Goal: Information Seeking & Learning: Learn about a topic

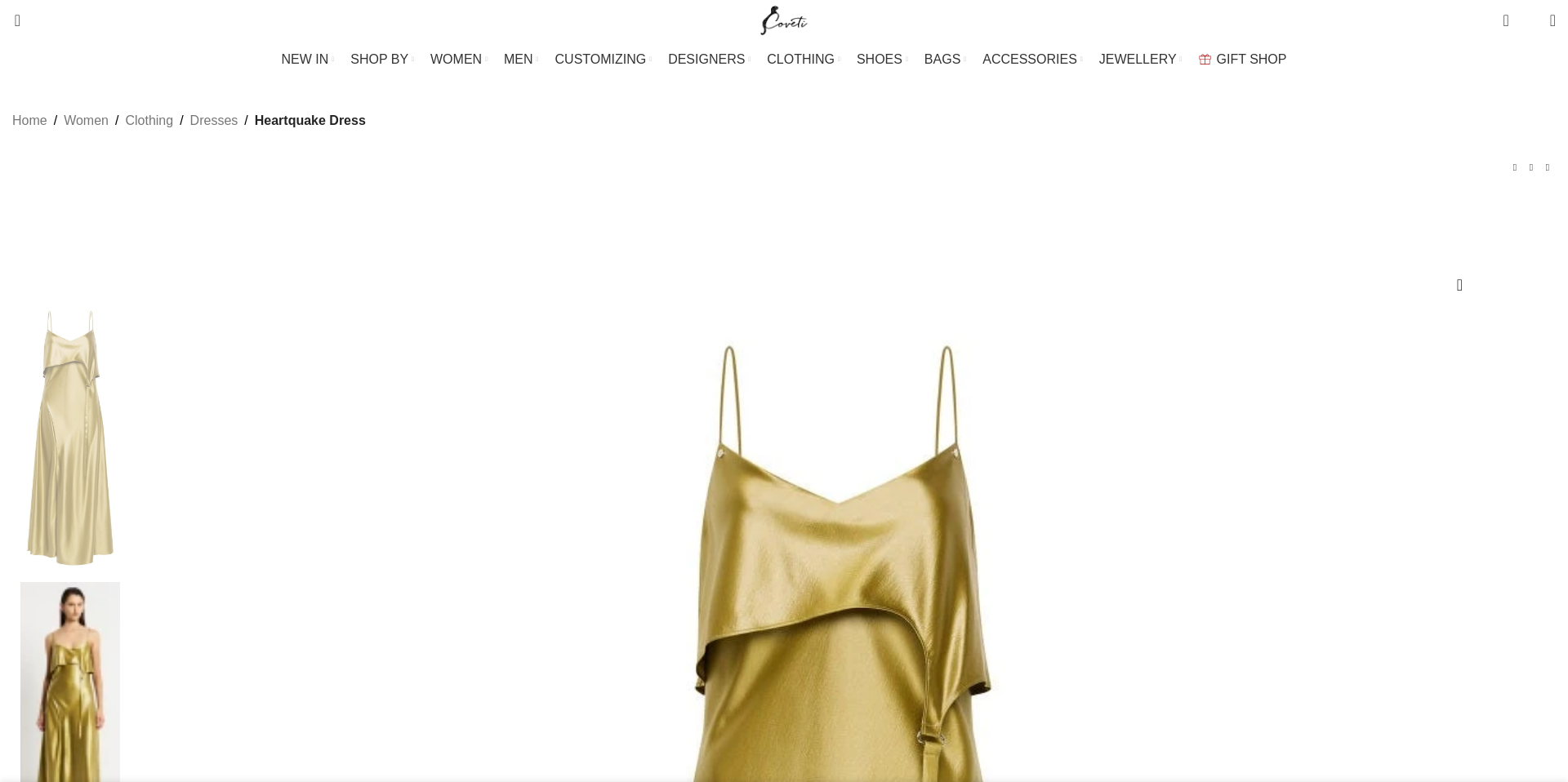
click at [120, 377] on img at bounding box center [70, 437] width 100 height 271
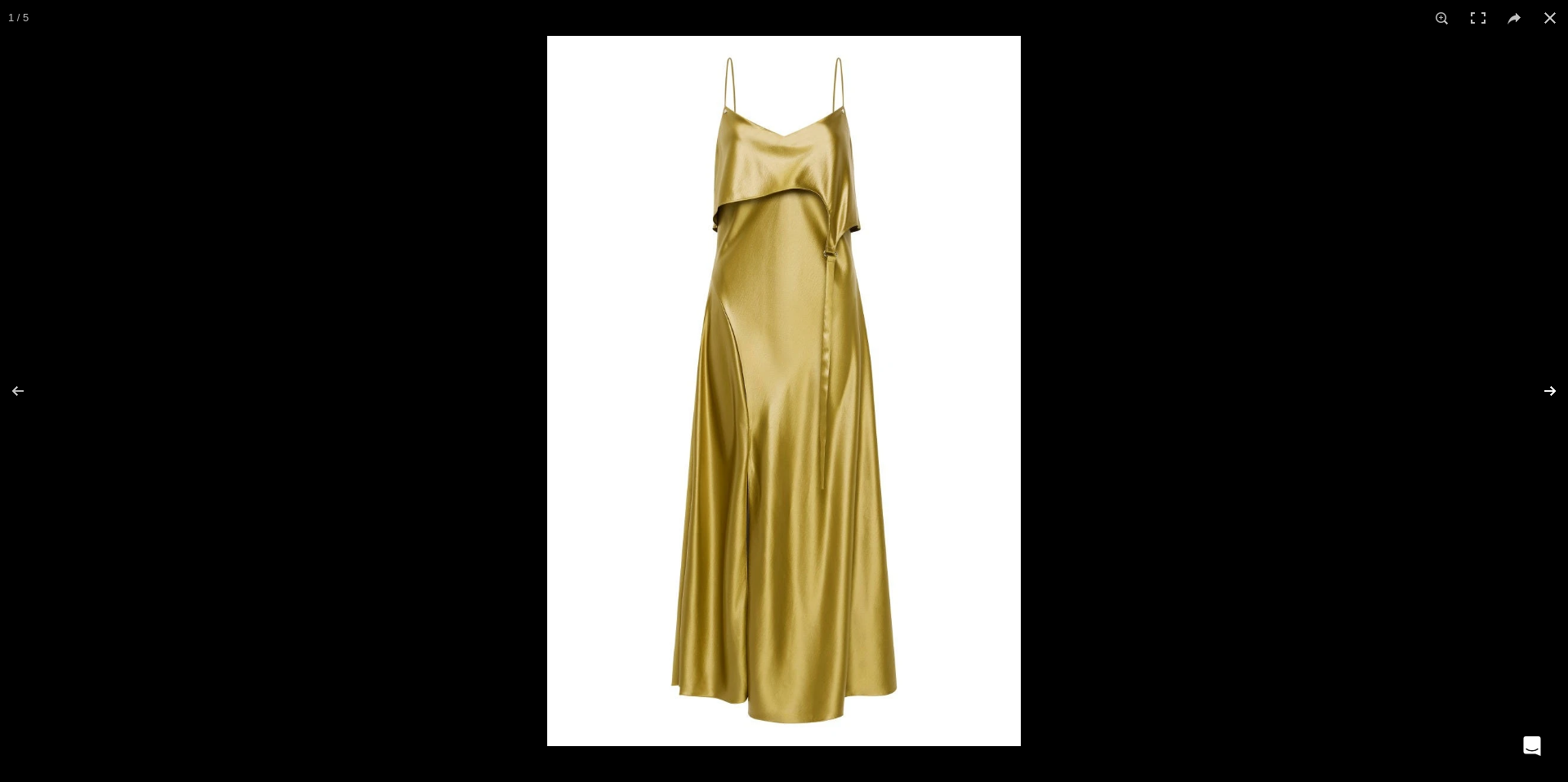
scroll to position [0, 172]
click at [1553, 390] on button at bounding box center [1539, 391] width 57 height 81
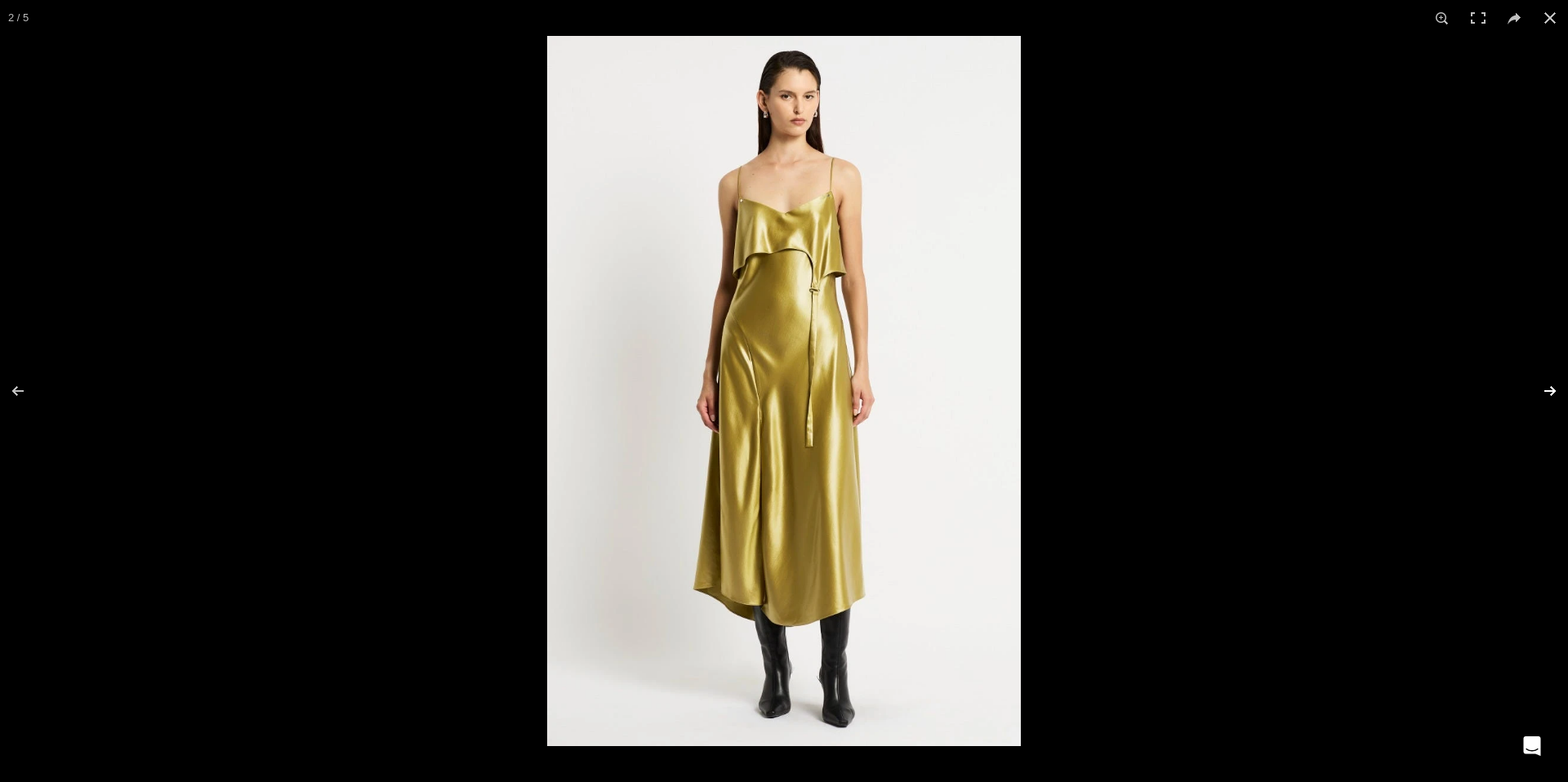
click at [1553, 390] on button at bounding box center [1539, 391] width 57 height 81
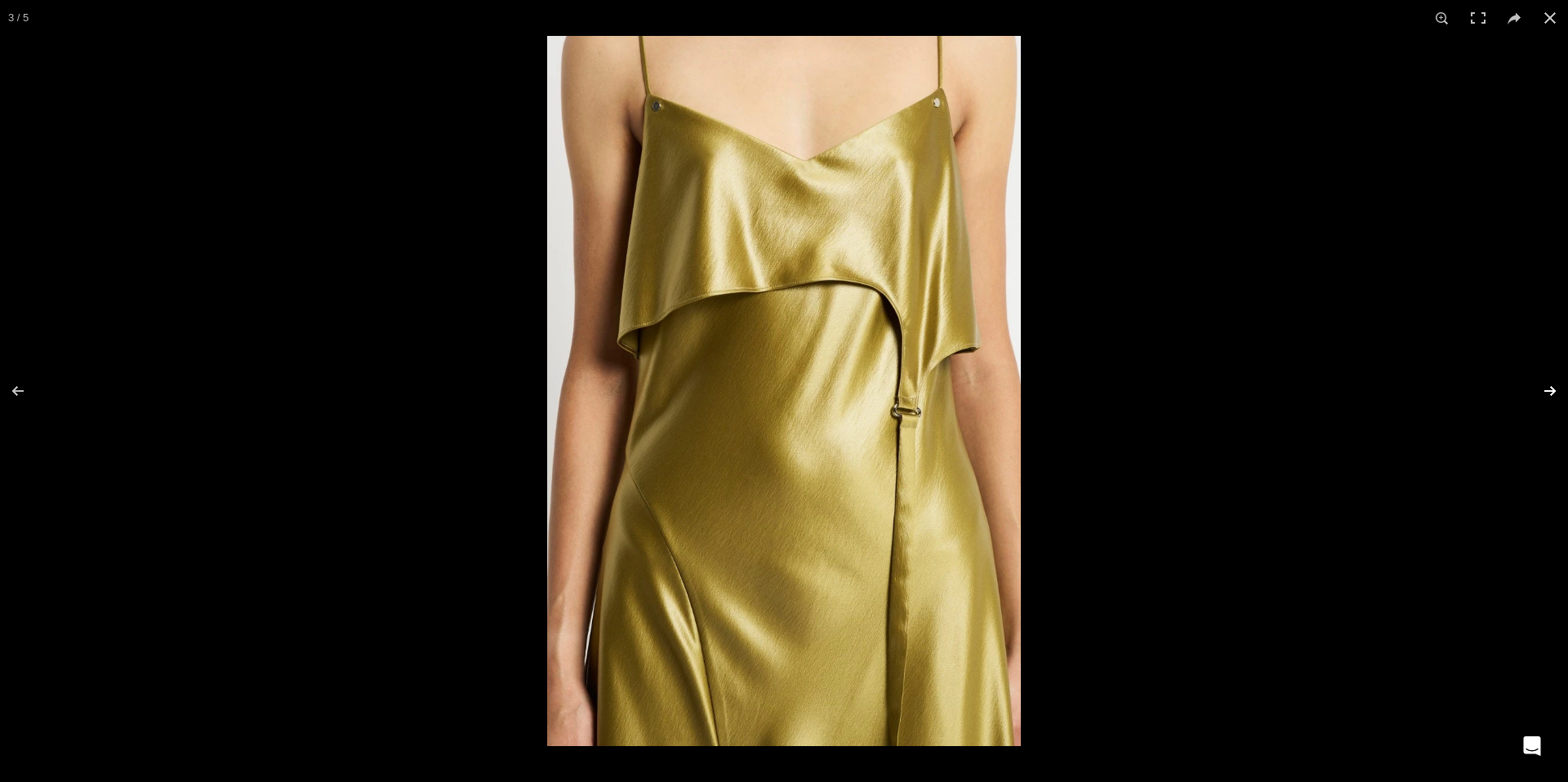
click at [1553, 390] on button at bounding box center [1539, 391] width 57 height 81
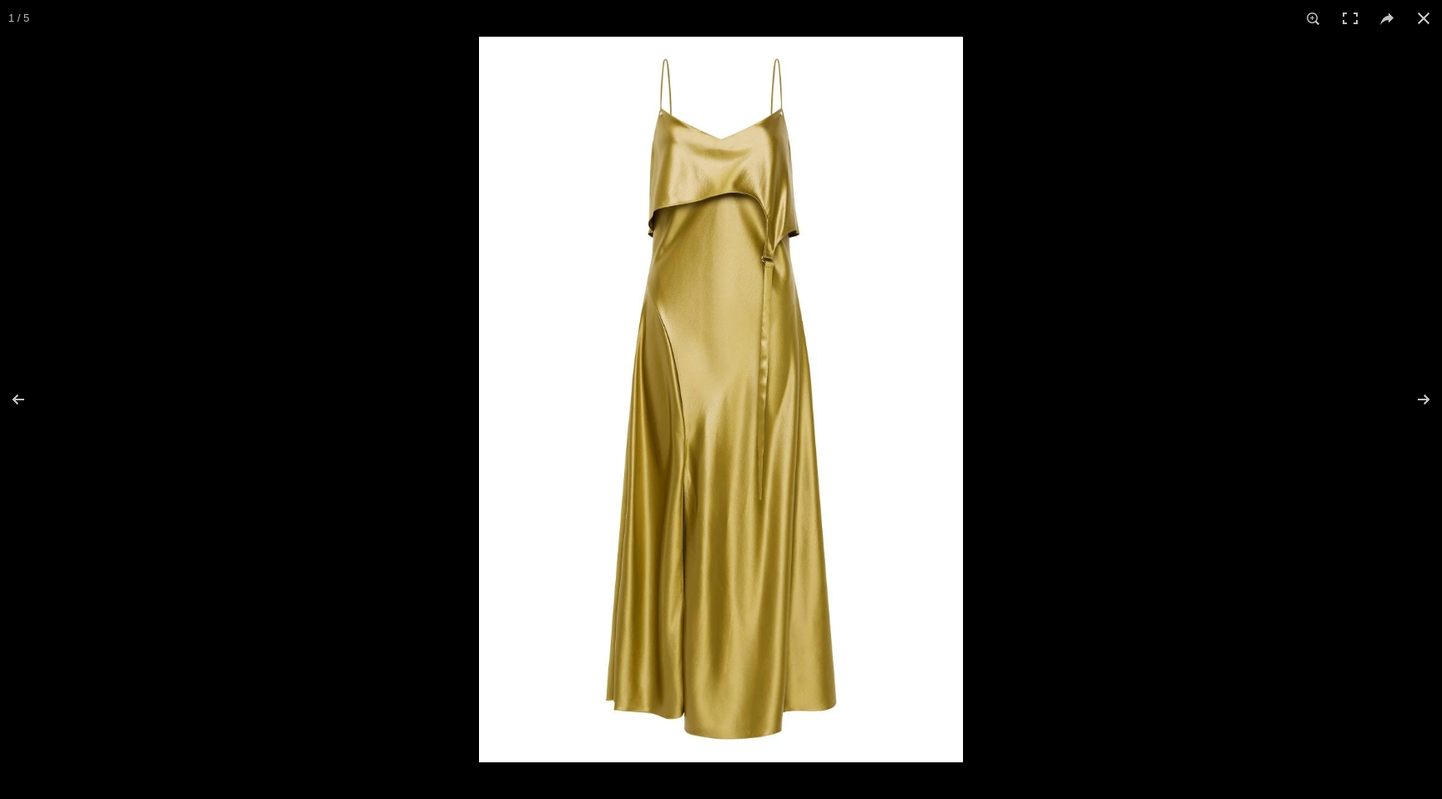
scroll to position [3, 0]
click at [1430, 403] on button at bounding box center [1412, 399] width 58 height 83
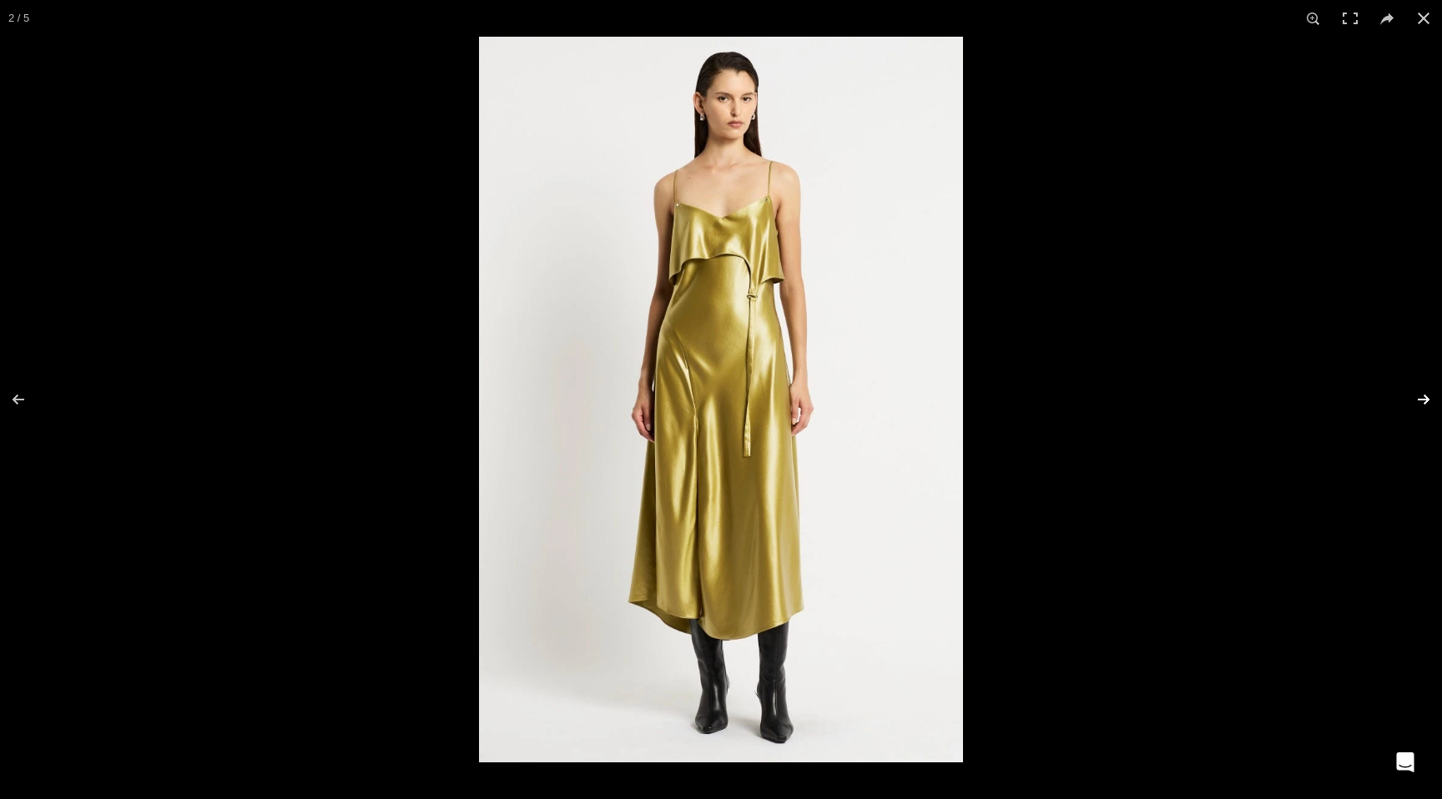
click at [1430, 403] on button at bounding box center [1412, 399] width 58 height 83
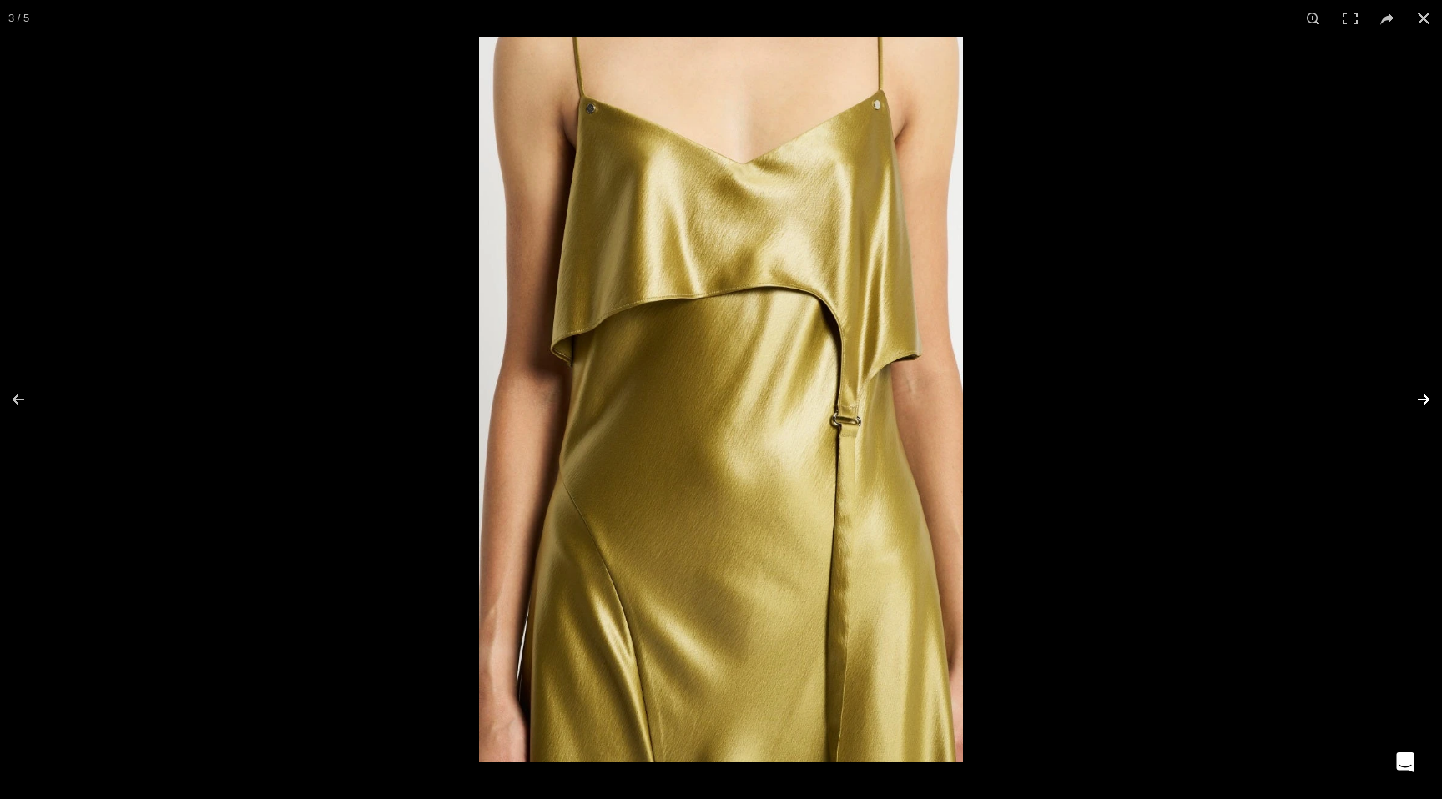
scroll to position [0, 175]
click at [1430, 403] on button at bounding box center [1412, 399] width 58 height 83
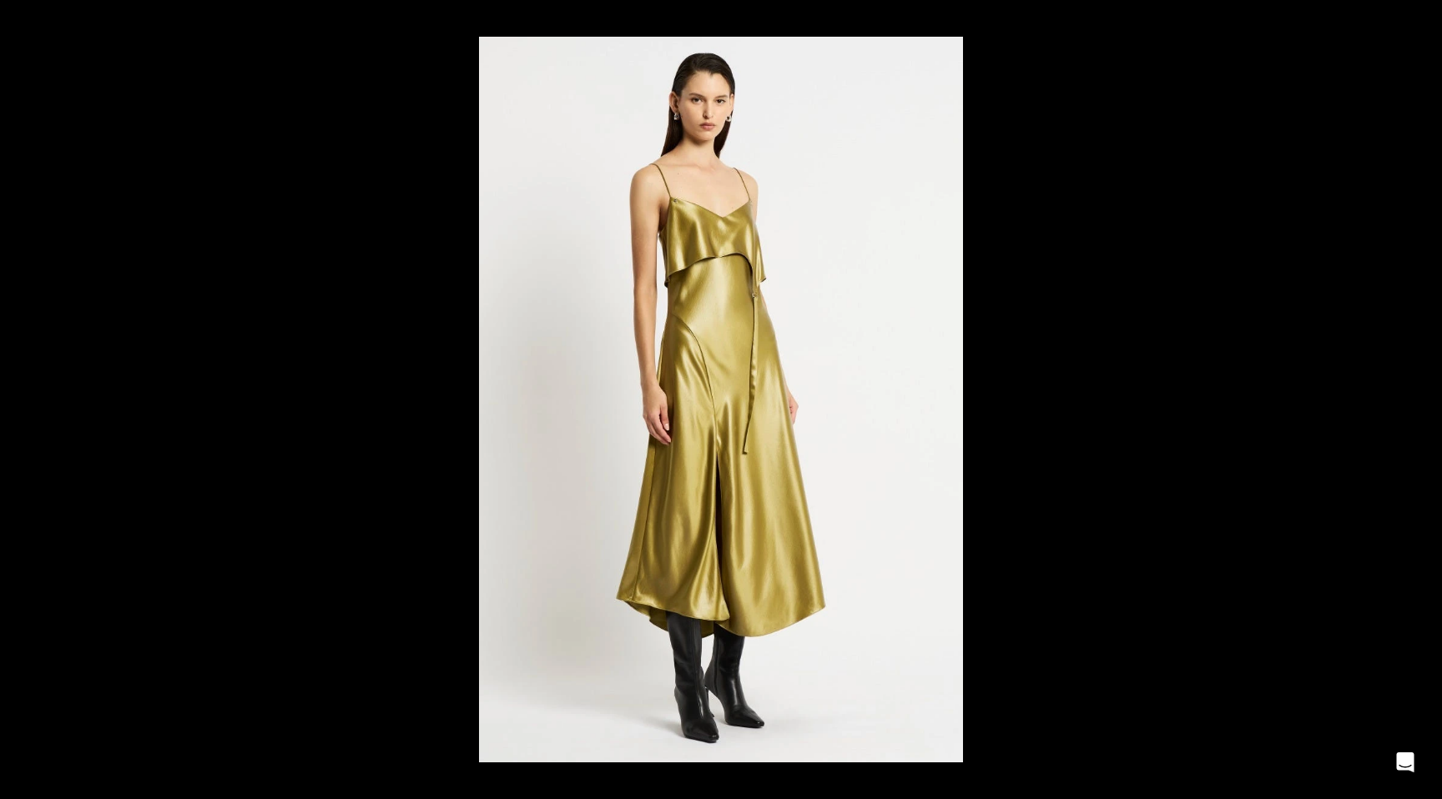
click at [1430, 403] on button at bounding box center [1412, 399] width 58 height 83
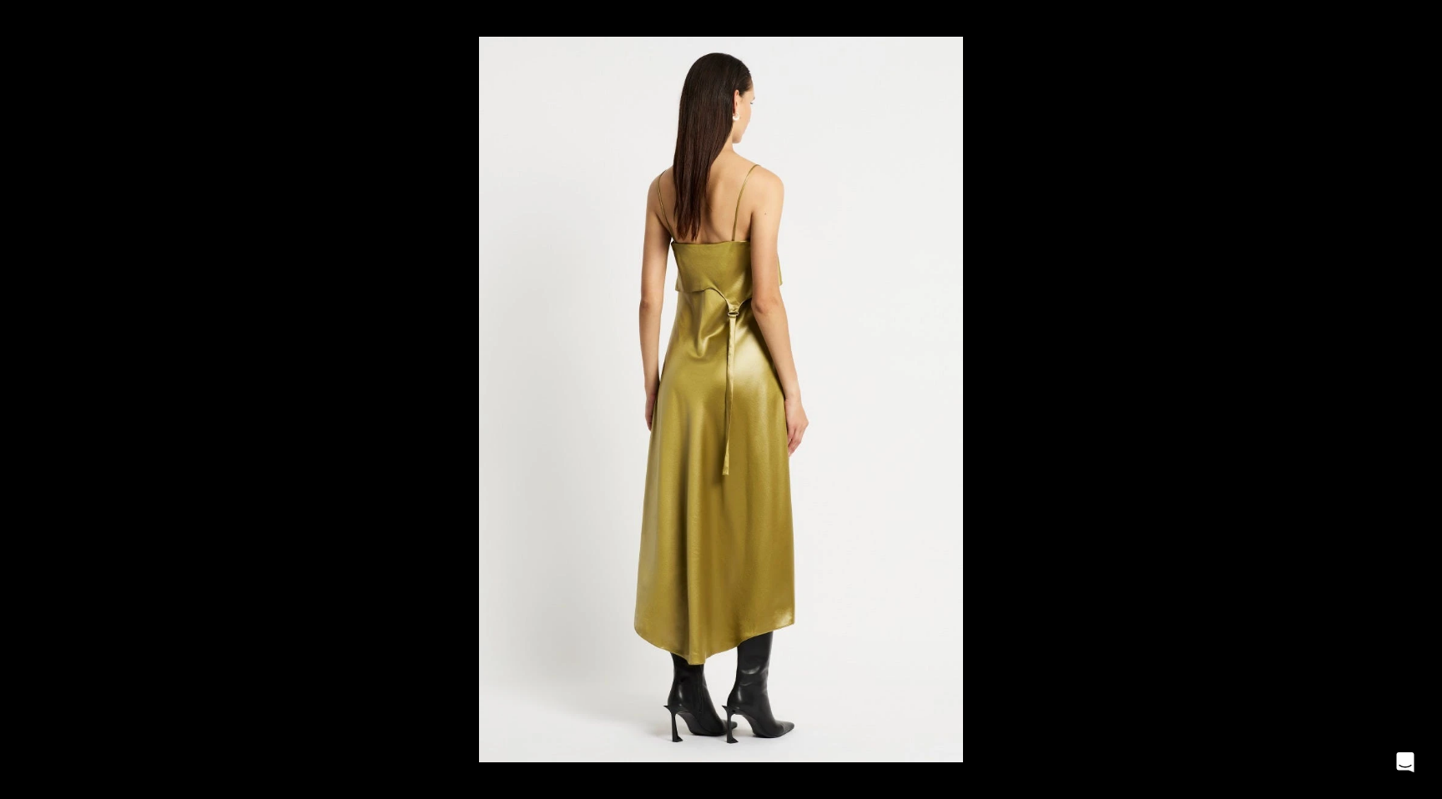
scroll to position [0, 351]
click at [1431, 405] on button at bounding box center [1412, 399] width 58 height 83
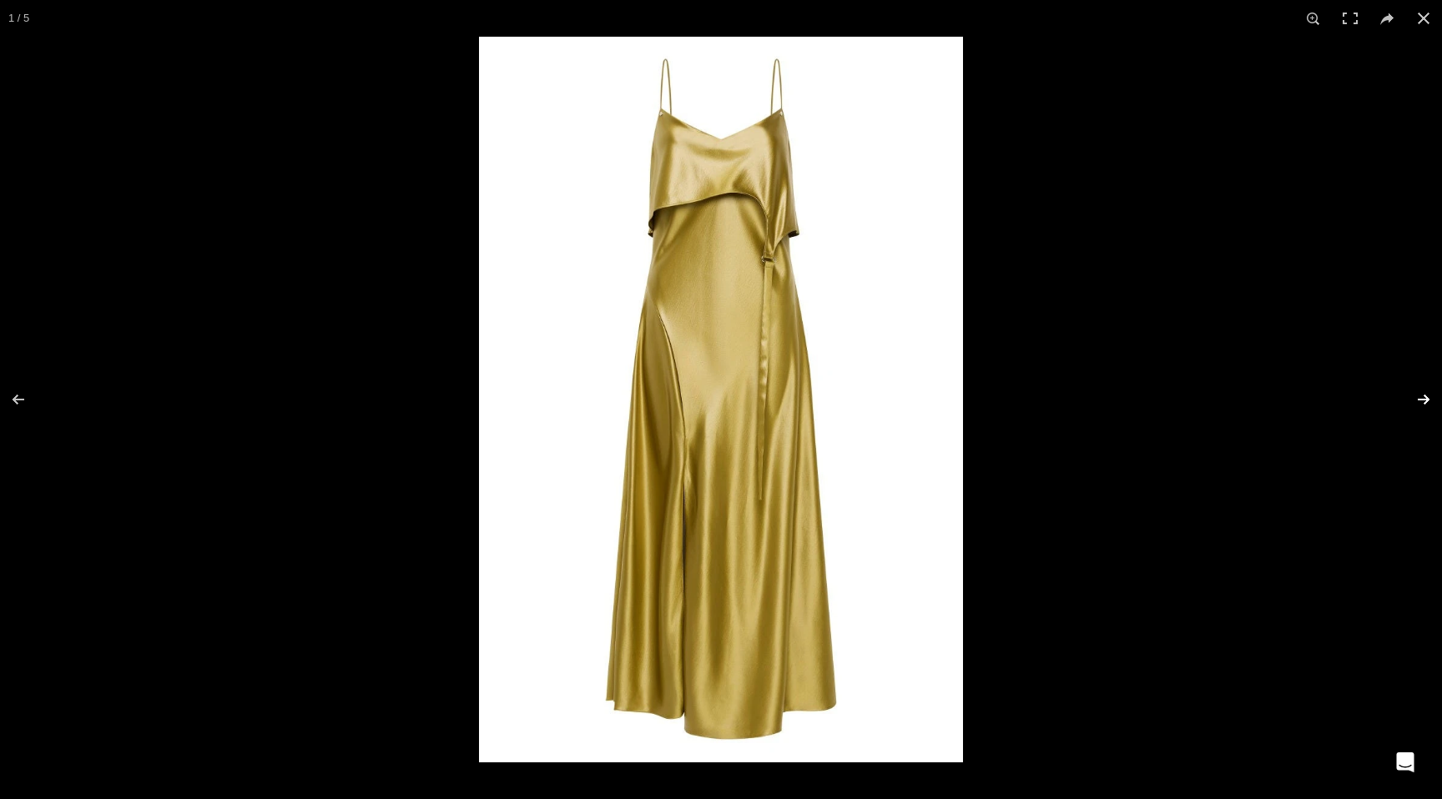
click at [1425, 400] on button at bounding box center [1412, 399] width 58 height 83
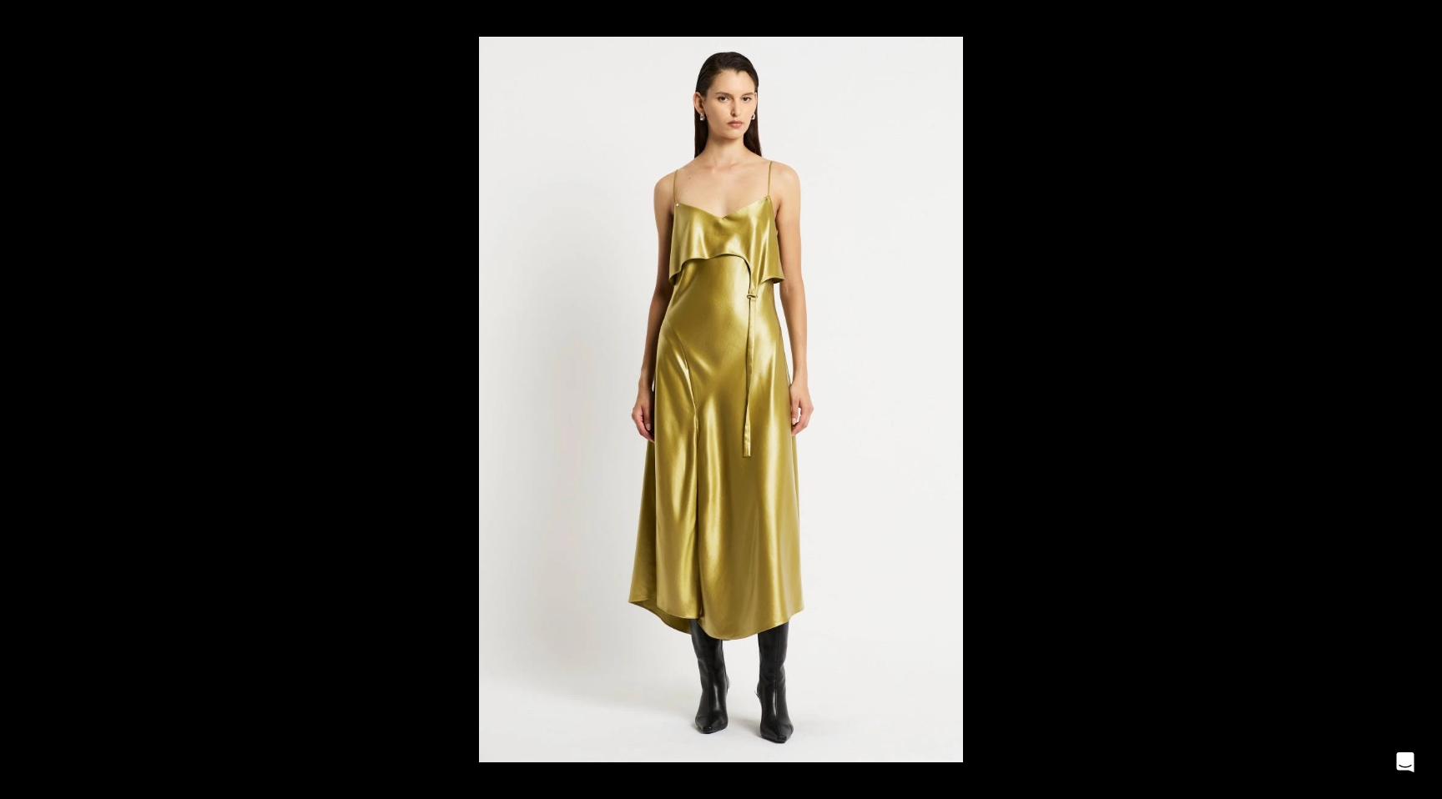
click at [1425, 400] on button at bounding box center [1412, 399] width 58 height 83
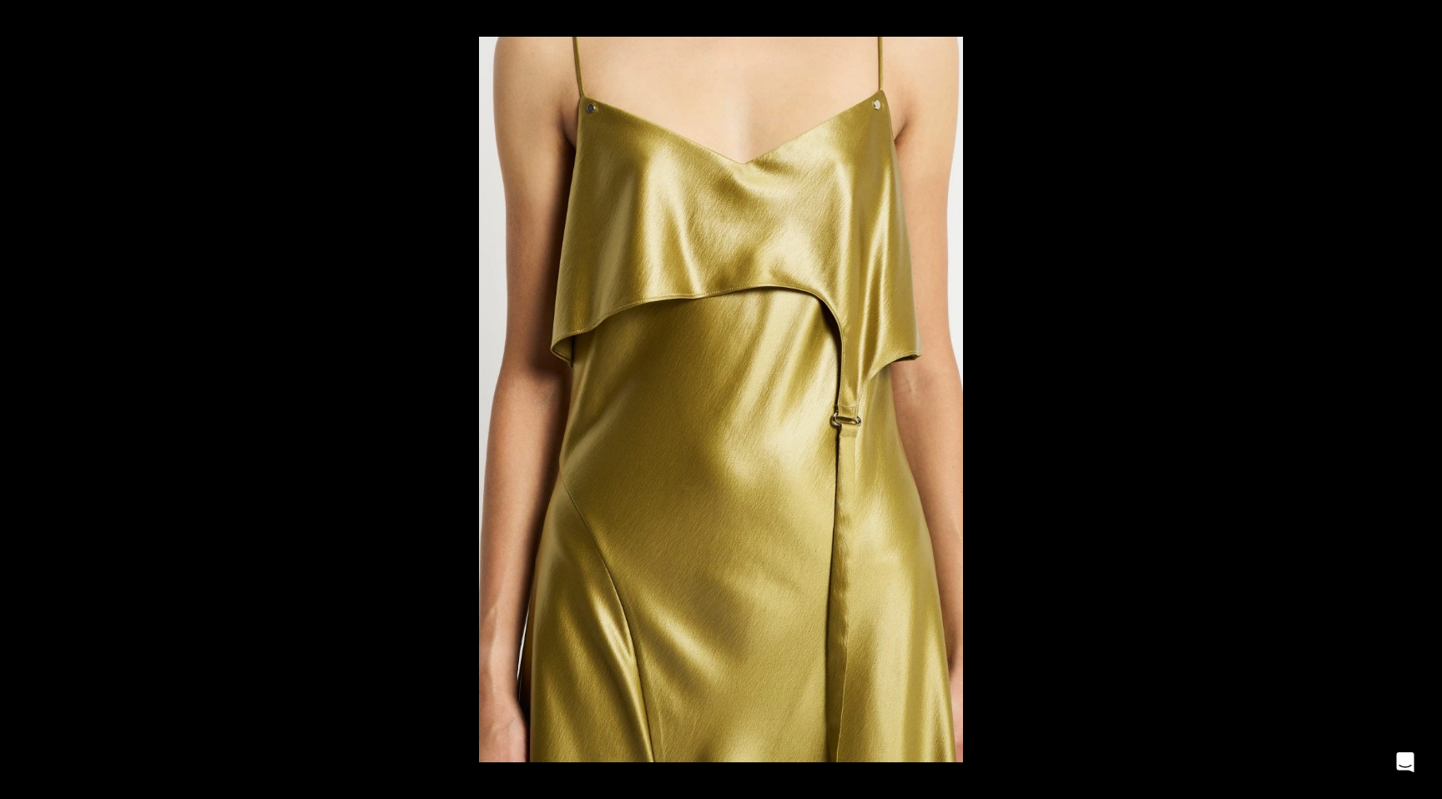
scroll to position [0, 526]
click at [1425, 400] on button at bounding box center [1412, 399] width 58 height 83
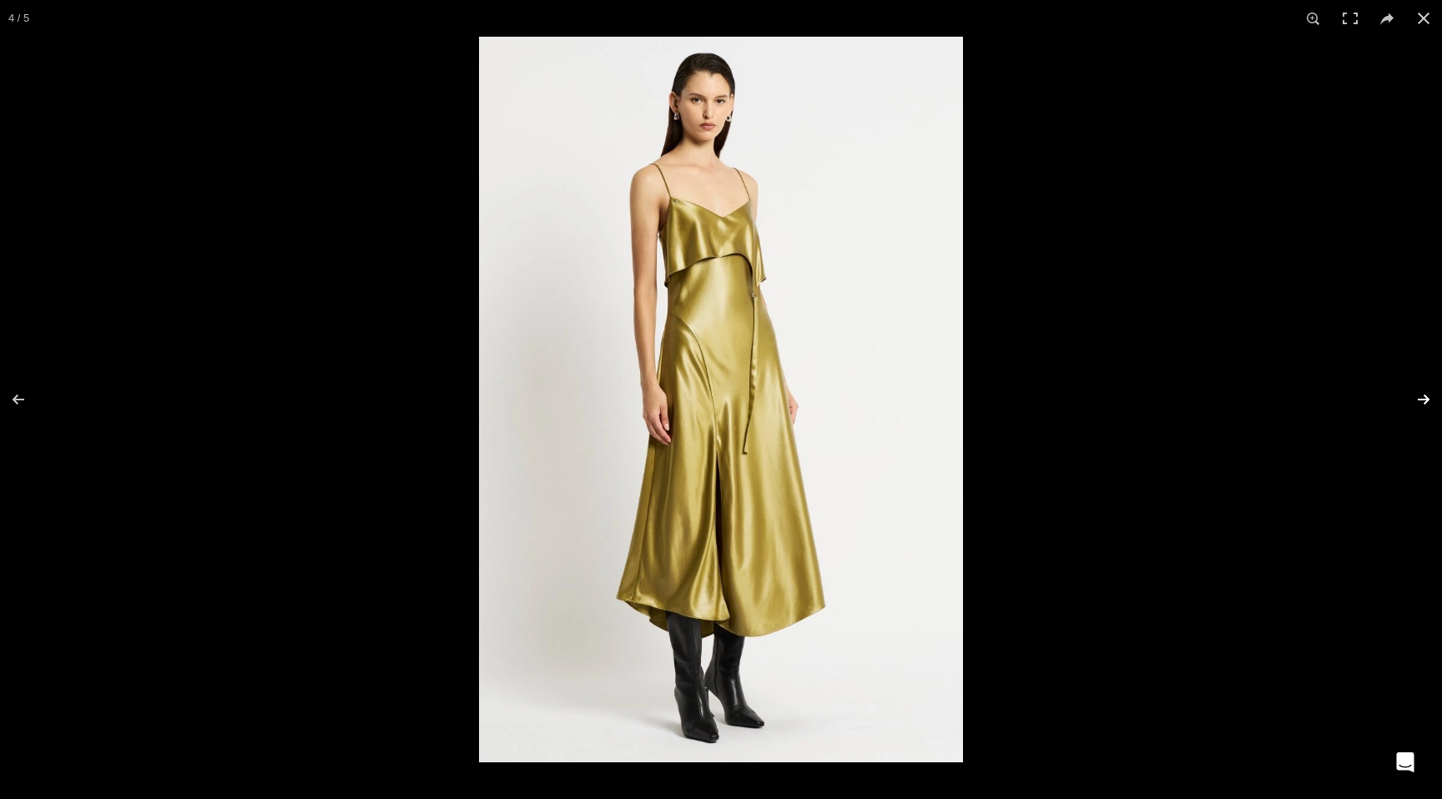
click at [1430, 405] on button at bounding box center [1412, 399] width 58 height 83
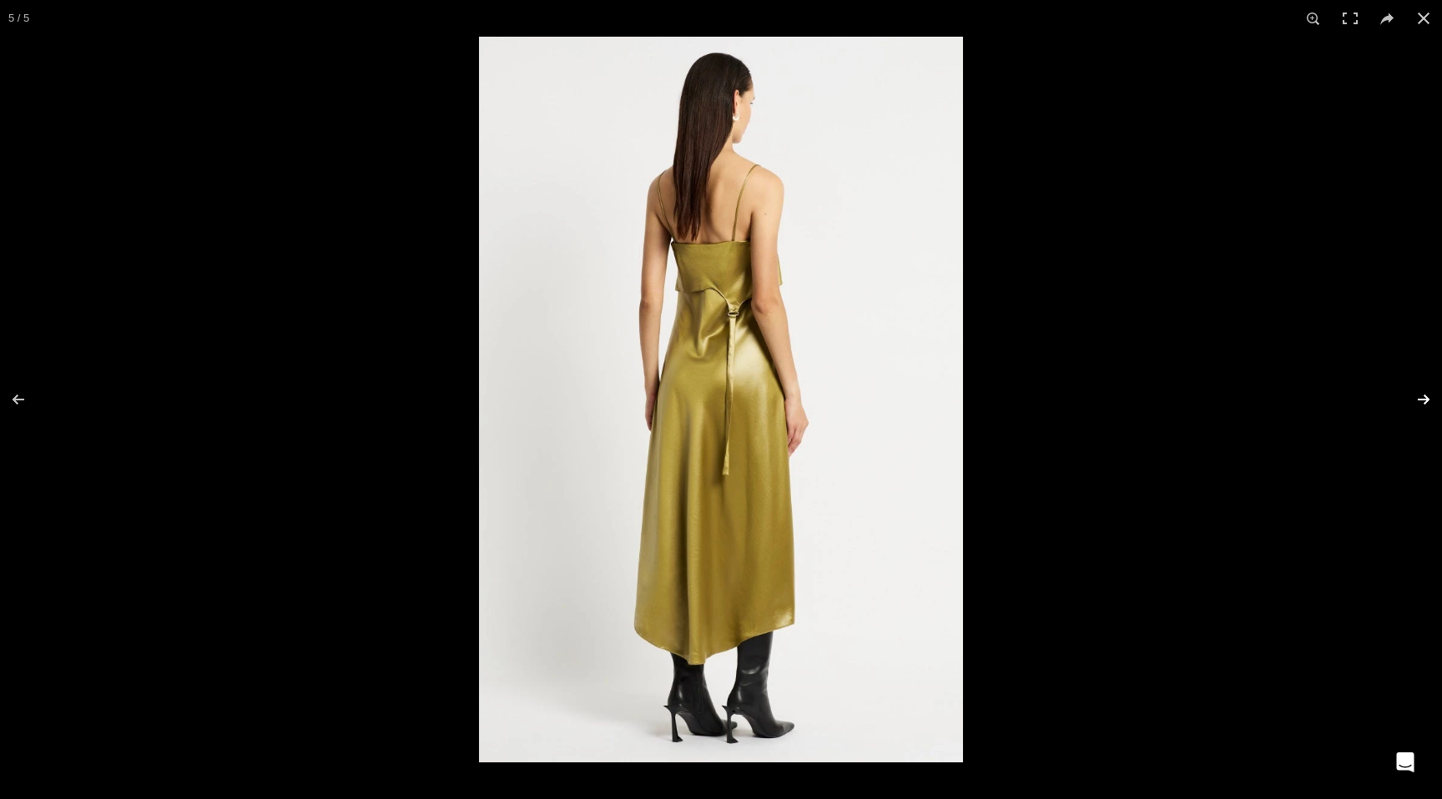
click at [1419, 400] on button at bounding box center [1412, 399] width 58 height 83
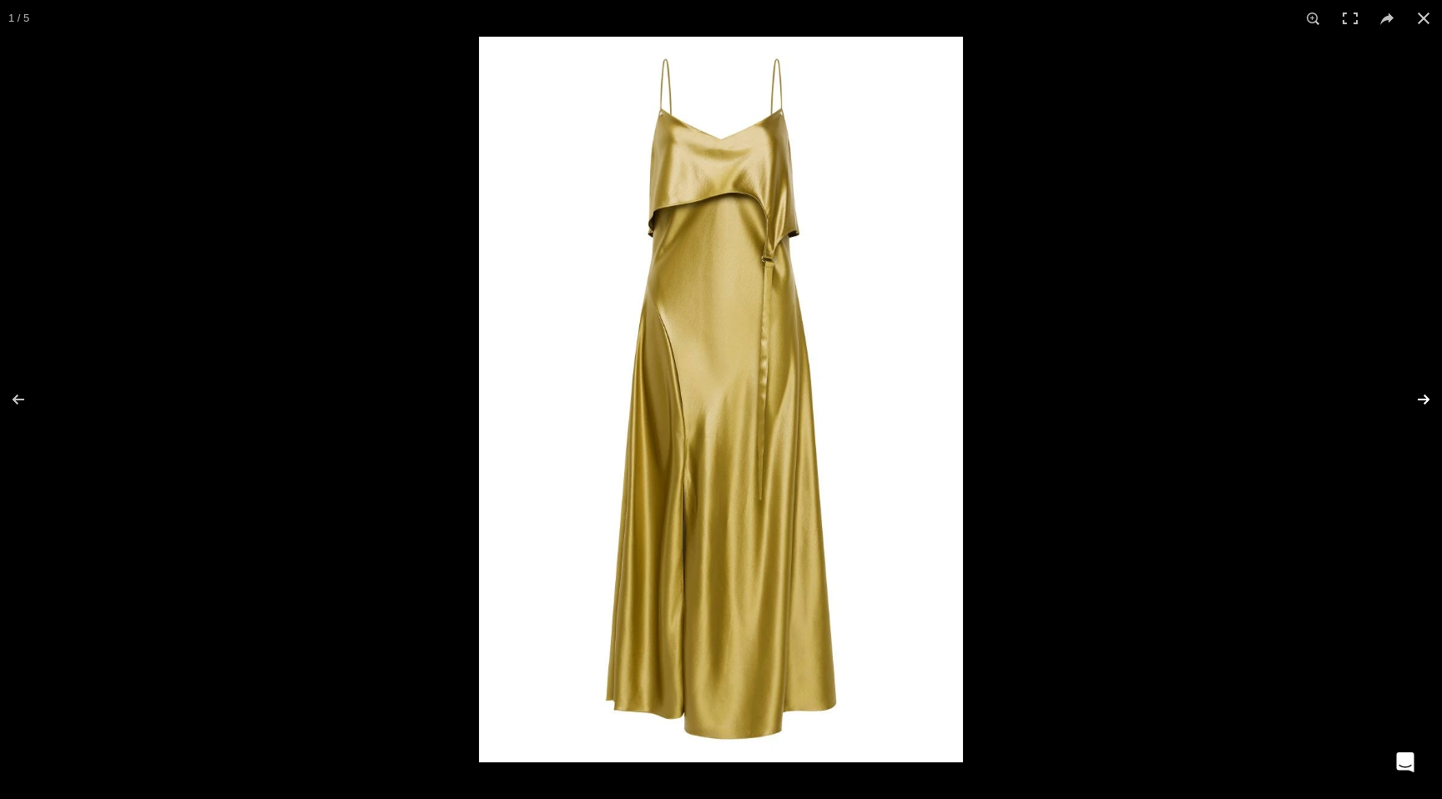
click at [1419, 400] on button at bounding box center [1412, 399] width 58 height 83
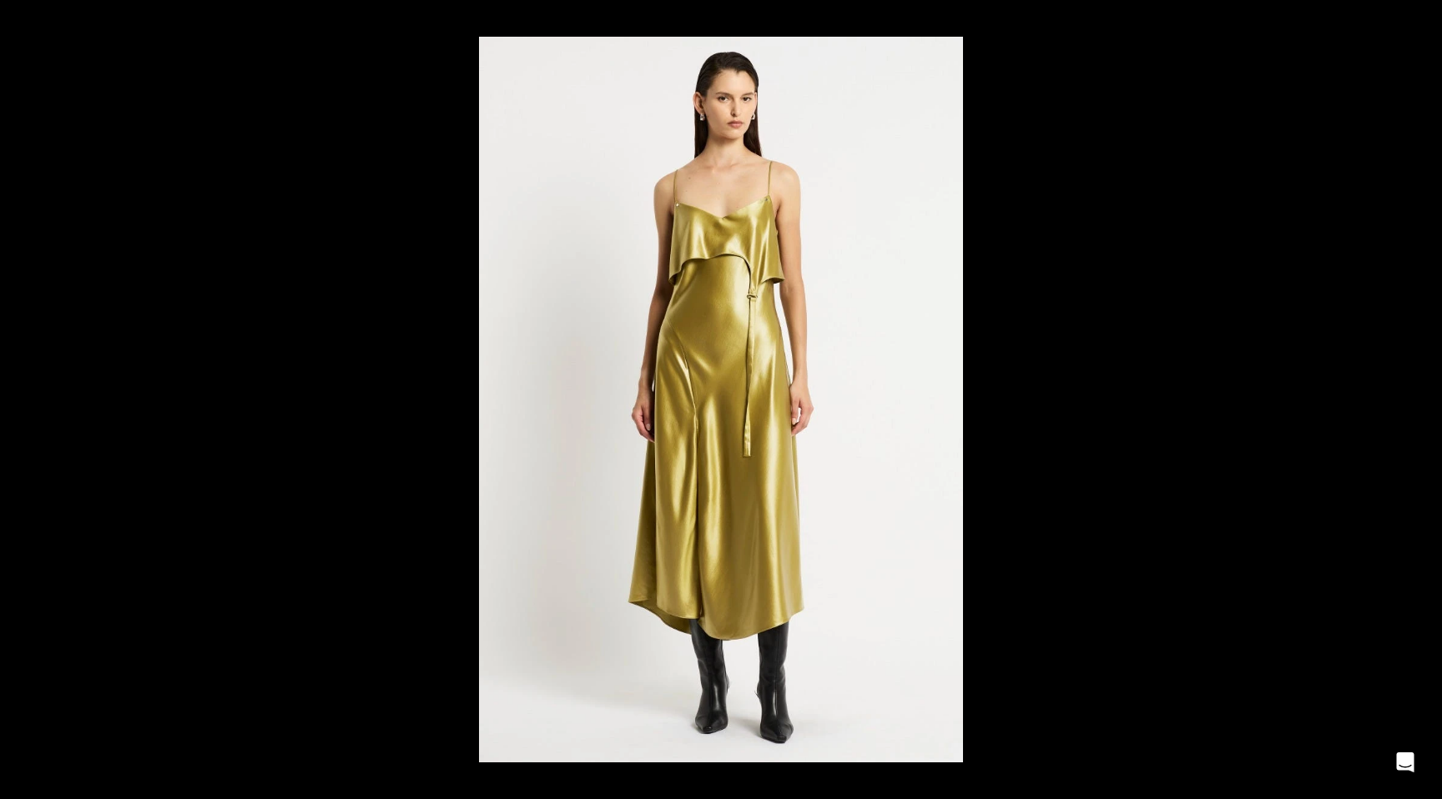
scroll to position [0, 702]
click at [1419, 400] on button at bounding box center [1412, 399] width 58 height 83
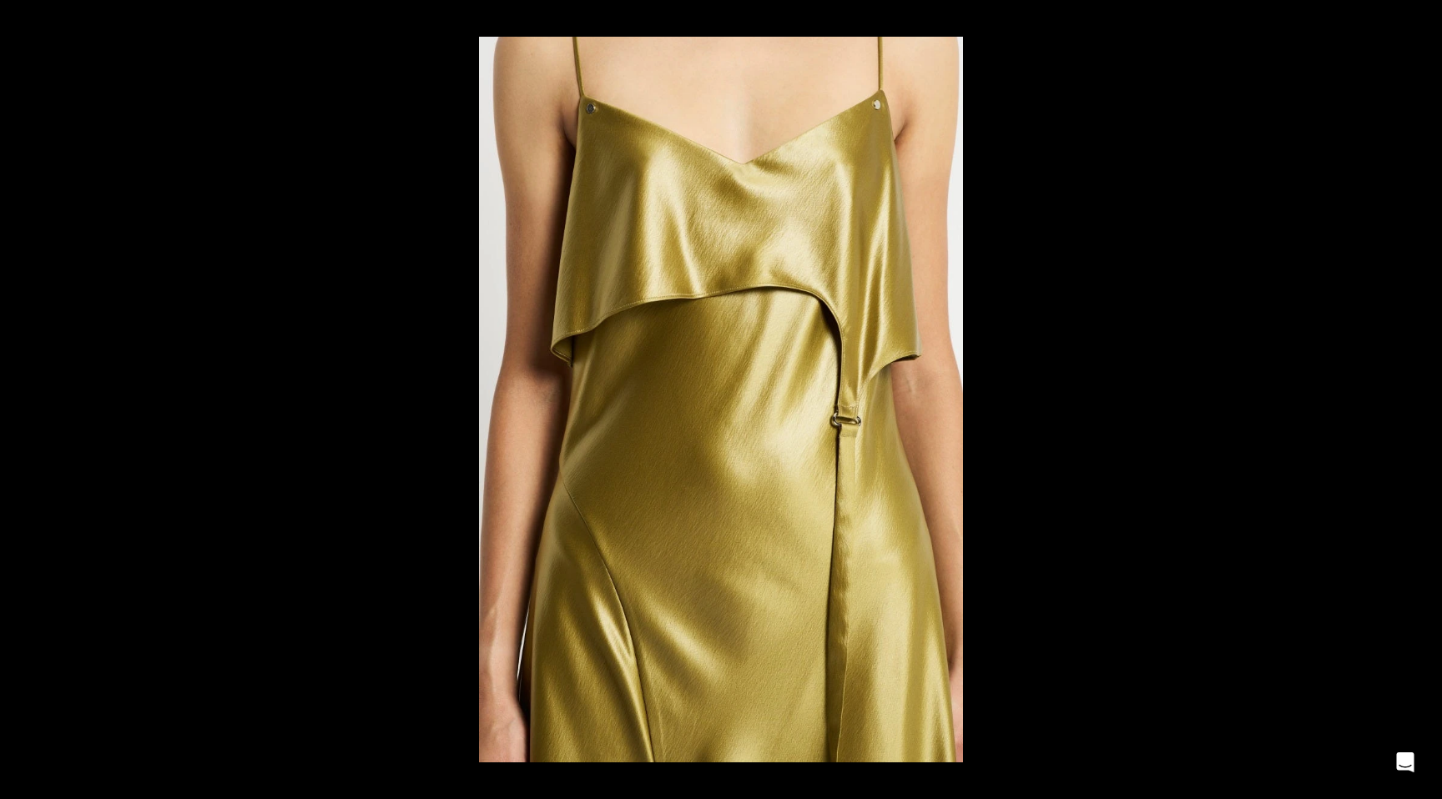
click at [1419, 400] on button at bounding box center [1412, 399] width 58 height 83
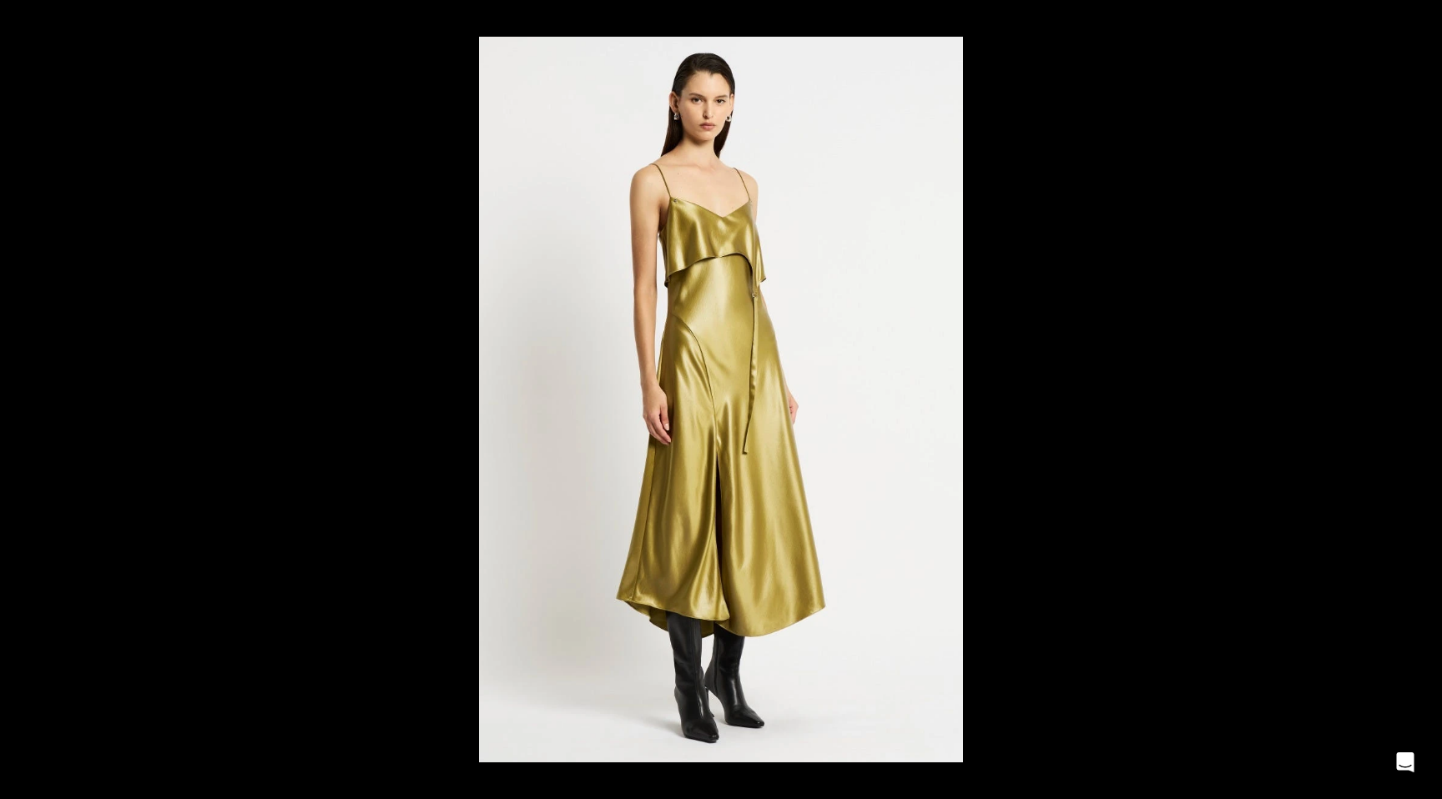
click at [1419, 400] on button at bounding box center [1412, 399] width 58 height 83
